Goal: Information Seeking & Learning: Understand process/instructions

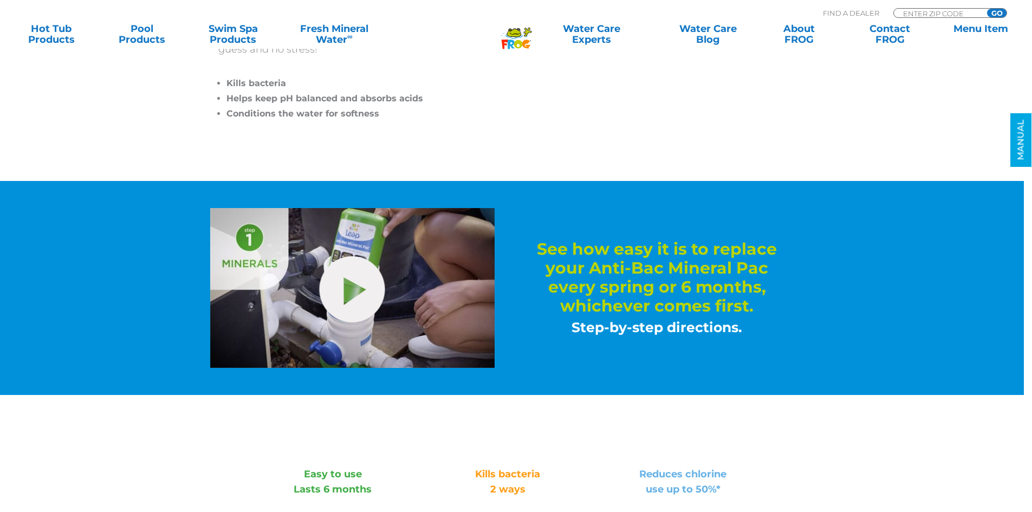
scroll to position [433, 0]
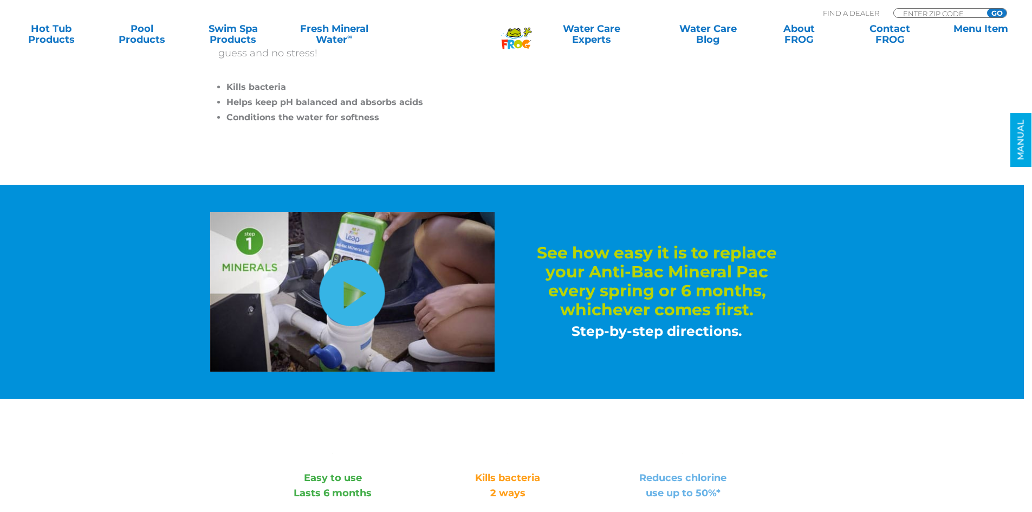
click at [349, 315] on link "hide-me" at bounding box center [353, 293] width 66 height 66
click at [351, 301] on link "hide-me" at bounding box center [353, 293] width 66 height 66
click at [406, 283] on img at bounding box center [352, 292] width 284 height 160
click at [351, 292] on link "hide-me" at bounding box center [353, 293] width 66 height 66
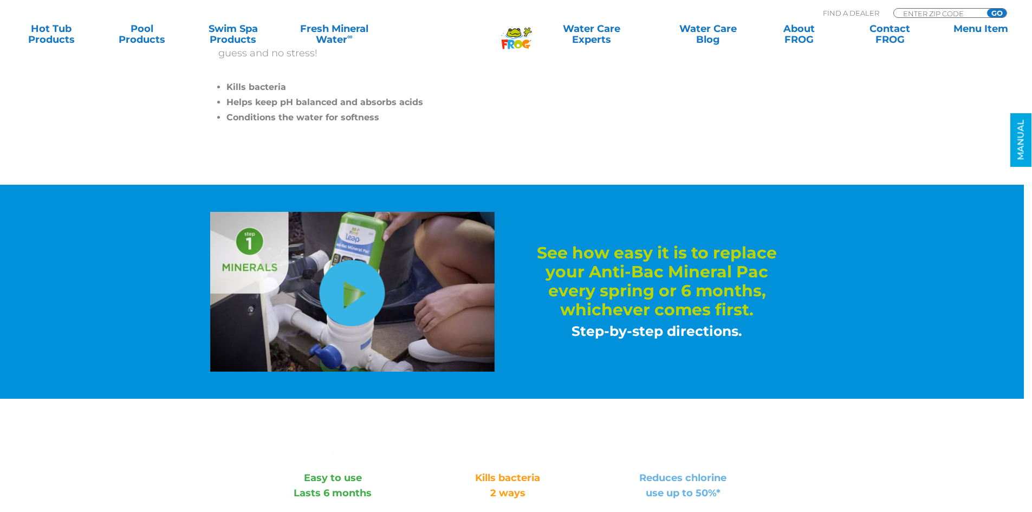
click at [351, 292] on link "hide-me" at bounding box center [353, 293] width 66 height 66
